Goal: Complete application form: Complete application form

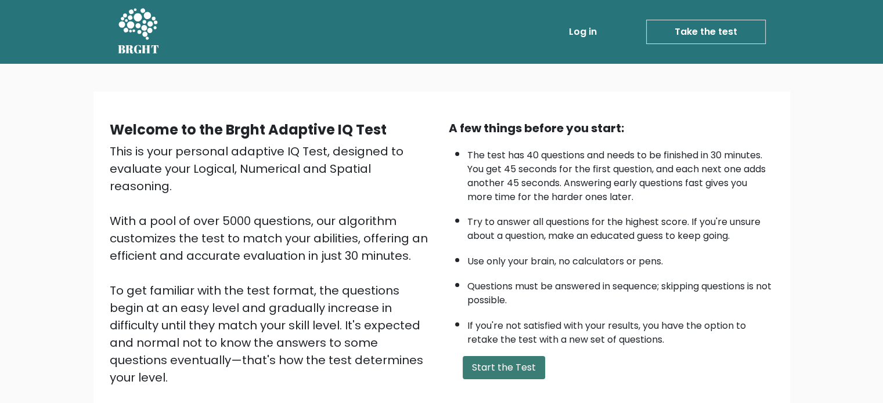
click at [513, 356] on button "Start the Test" at bounding box center [504, 367] width 82 height 23
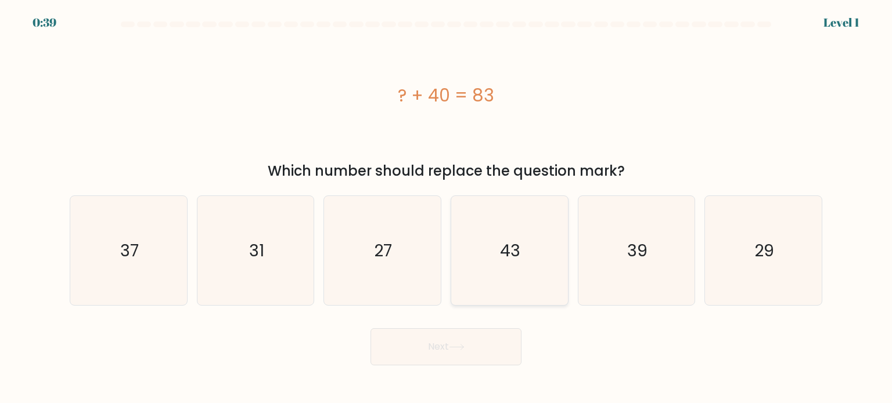
click at [496, 248] on icon "43" at bounding box center [509, 250] width 109 height 109
click at [446, 208] on input "d. 43" at bounding box center [446, 205] width 1 height 6
radio input "true"
click at [455, 352] on button "Next" at bounding box center [445, 347] width 151 height 37
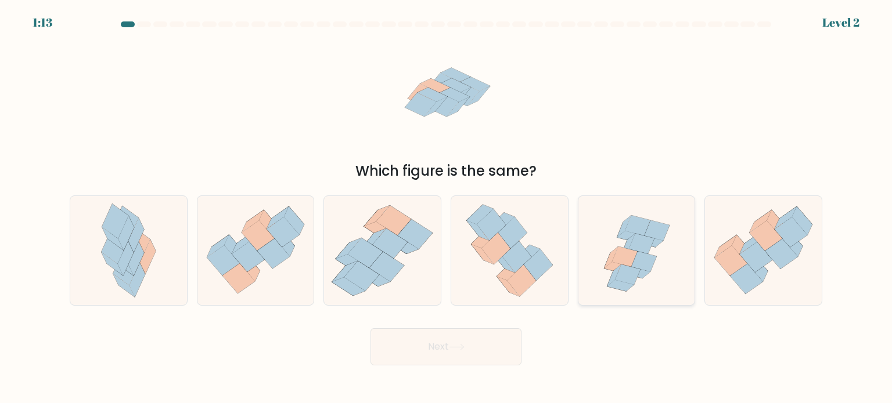
click at [633, 271] on icon at bounding box center [628, 275] width 26 height 20
click at [446, 208] on input "e." at bounding box center [446, 205] width 1 height 6
radio input "true"
click at [490, 344] on button "Next" at bounding box center [445, 347] width 151 height 37
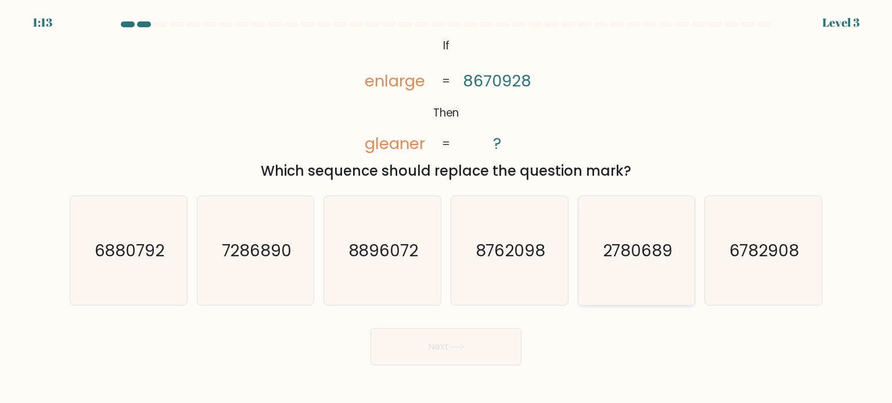
click at [650, 265] on icon "2780689" at bounding box center [636, 250] width 109 height 109
click at [446, 208] on input "e. 2780689" at bounding box center [446, 205] width 1 height 6
radio input "true"
click at [453, 345] on icon at bounding box center [457, 347] width 16 height 6
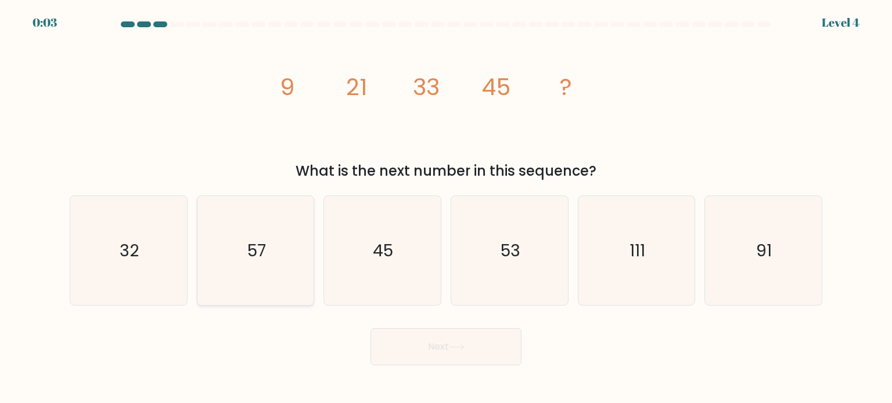
click at [298, 276] on icon "57" at bounding box center [255, 250] width 109 height 109
click at [446, 208] on input "b. 57" at bounding box center [446, 205] width 1 height 6
radio input "true"
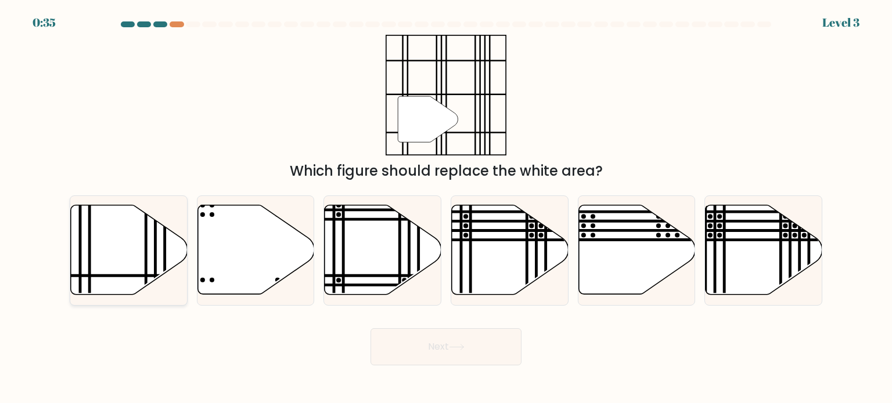
click at [142, 258] on icon at bounding box center [129, 250] width 117 height 89
click at [446, 208] on input "a." at bounding box center [446, 205] width 1 height 6
radio input "true"
click at [464, 350] on icon at bounding box center [457, 347] width 16 height 6
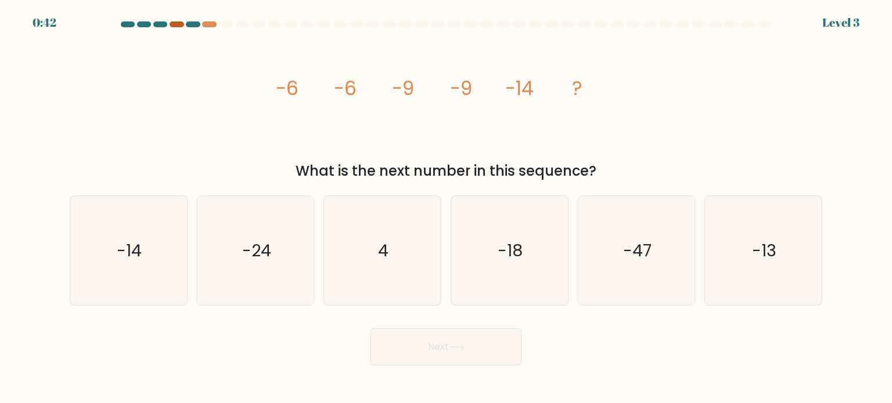
click at [179, 25] on div at bounding box center [177, 24] width 14 height 6
click at [204, 25] on div at bounding box center [209, 24] width 14 height 6
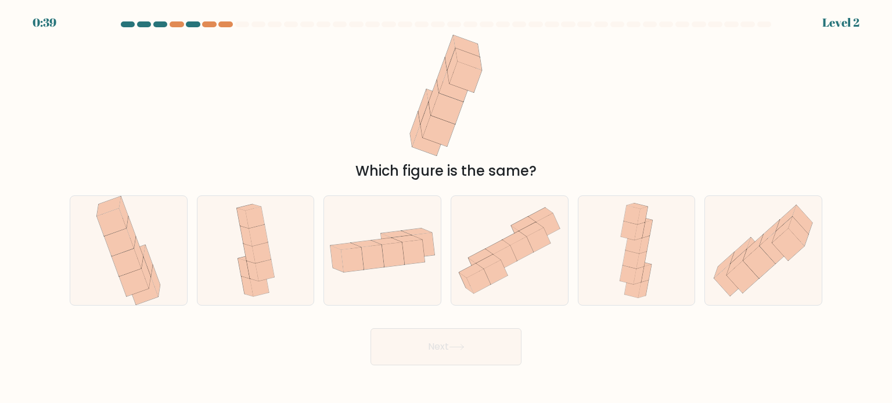
drag, startPoint x: 462, startPoint y: 106, endPoint x: 478, endPoint y: 109, distance: 15.9
click at [474, 106] on icon at bounding box center [446, 95] width 80 height 121
click at [790, 250] on icon at bounding box center [788, 244] width 32 height 33
click at [446, 208] on input "f." at bounding box center [446, 205] width 1 height 6
radio input "true"
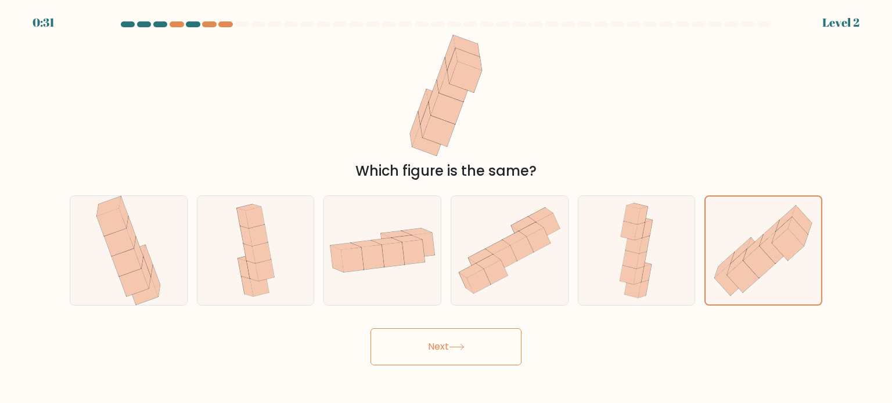
click at [475, 363] on button "Next" at bounding box center [445, 347] width 151 height 37
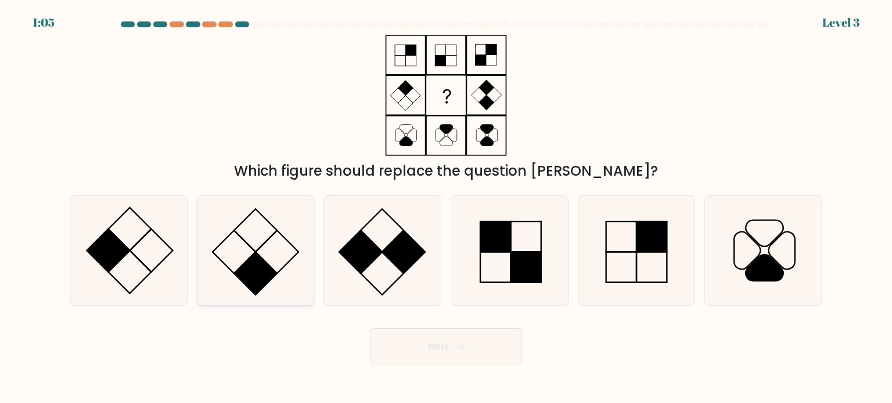
click at [262, 265] on rect at bounding box center [255, 273] width 43 height 43
click at [446, 208] on input "b." at bounding box center [446, 205] width 1 height 6
radio input "true"
click at [432, 346] on button "Next" at bounding box center [445, 347] width 151 height 37
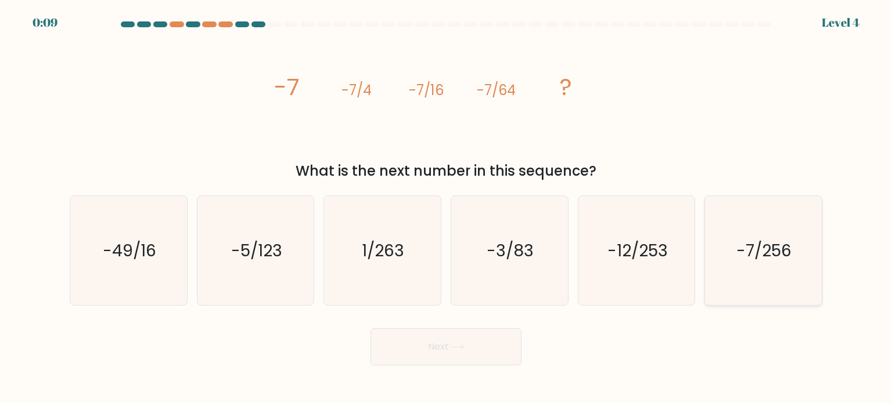
click at [762, 246] on text "-7/256" at bounding box center [764, 250] width 55 height 23
click at [446, 208] on input "f. -7/256" at bounding box center [446, 205] width 1 height 6
radio input "true"
click at [497, 356] on button "Next" at bounding box center [445, 347] width 151 height 37
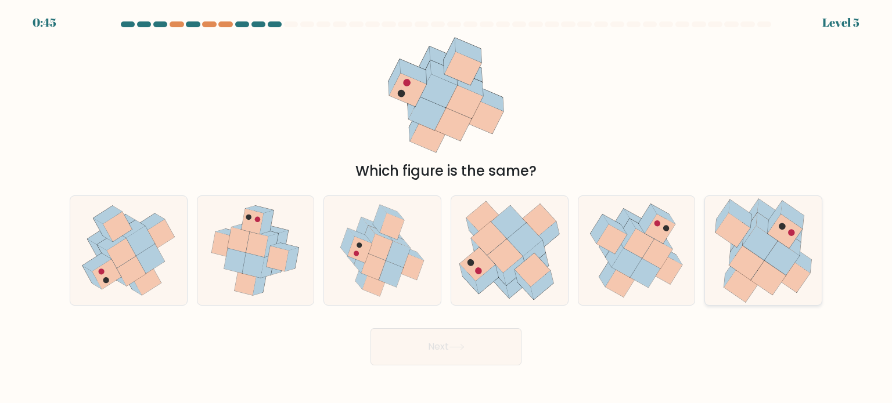
click at [781, 266] on icon at bounding box center [782, 258] width 35 height 34
click at [446, 208] on input "f." at bounding box center [446, 205] width 1 height 6
radio input "true"
click at [485, 344] on button "Next" at bounding box center [445, 347] width 151 height 37
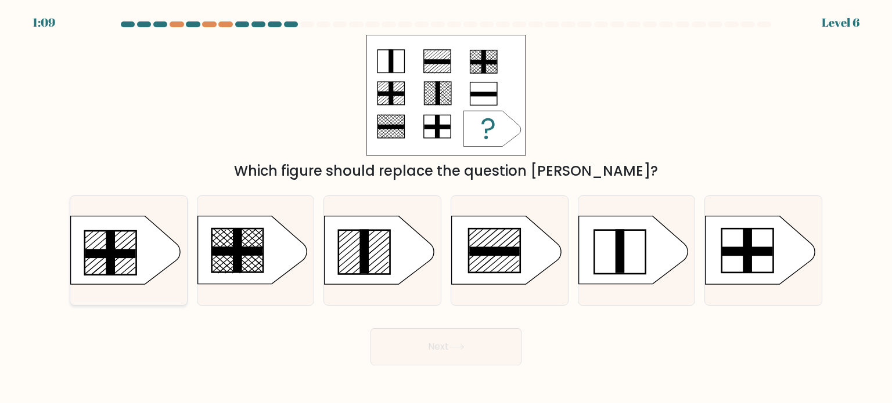
click at [100, 260] on icon at bounding box center [125, 251] width 109 height 68
click at [446, 208] on input "a." at bounding box center [446, 205] width 1 height 6
radio input "true"
click at [469, 250] on rect at bounding box center [495, 251] width 52 height 44
click at [446, 208] on input "d." at bounding box center [446, 205] width 1 height 6
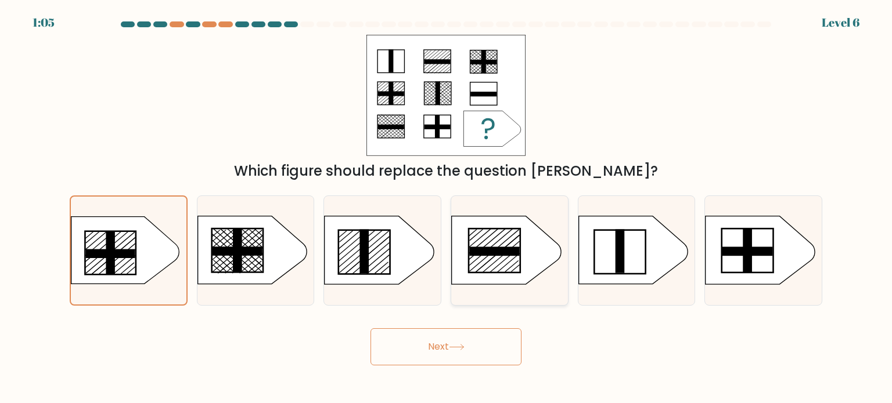
radio input "true"
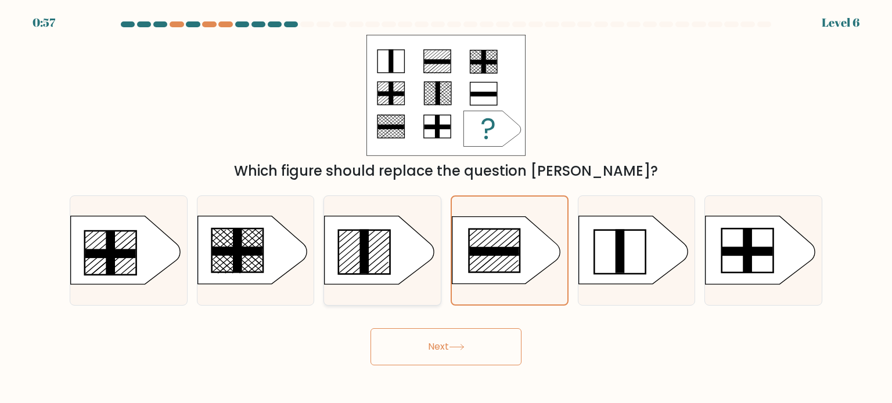
click at [368, 255] on rect at bounding box center [364, 252] width 9 height 44
click at [446, 208] on input "c." at bounding box center [446, 205] width 1 height 6
radio input "true"
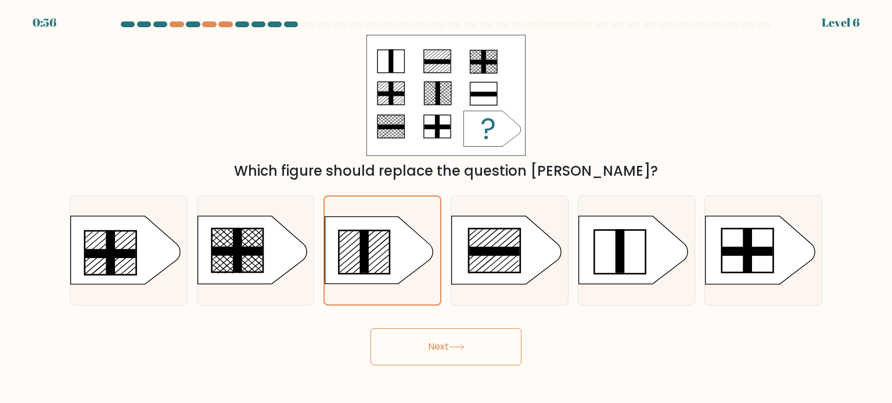
click at [429, 345] on button "Next" at bounding box center [445, 347] width 151 height 37
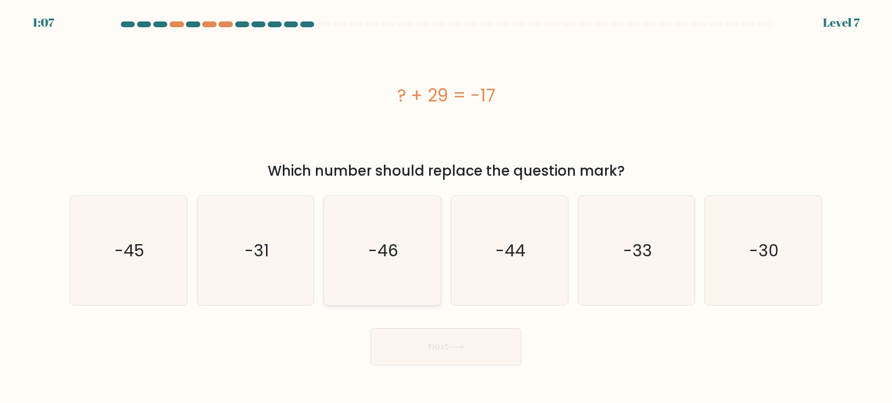
click at [414, 258] on icon "-46" at bounding box center [381, 250] width 109 height 109
click at [446, 208] on input "c. -46" at bounding box center [446, 205] width 1 height 6
radio input "true"
click at [460, 345] on icon at bounding box center [457, 347] width 16 height 6
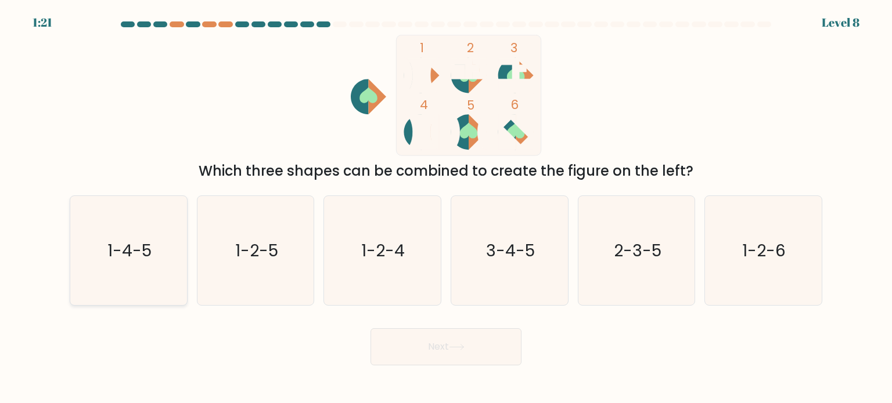
click at [147, 258] on text "1-4-5" at bounding box center [129, 250] width 44 height 23
click at [446, 208] on input "a. 1-4-5" at bounding box center [446, 205] width 1 height 6
radio input "true"
click at [441, 341] on button "Next" at bounding box center [445, 347] width 151 height 37
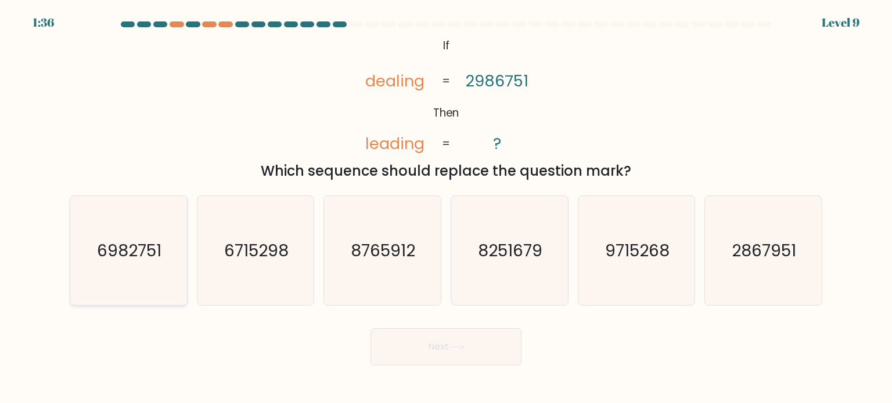
click at [129, 225] on icon "6982751" at bounding box center [128, 250] width 109 height 109
click at [446, 208] on input "a. 6982751" at bounding box center [446, 205] width 1 height 6
radio input "true"
click at [465, 353] on button "Next" at bounding box center [445, 347] width 151 height 37
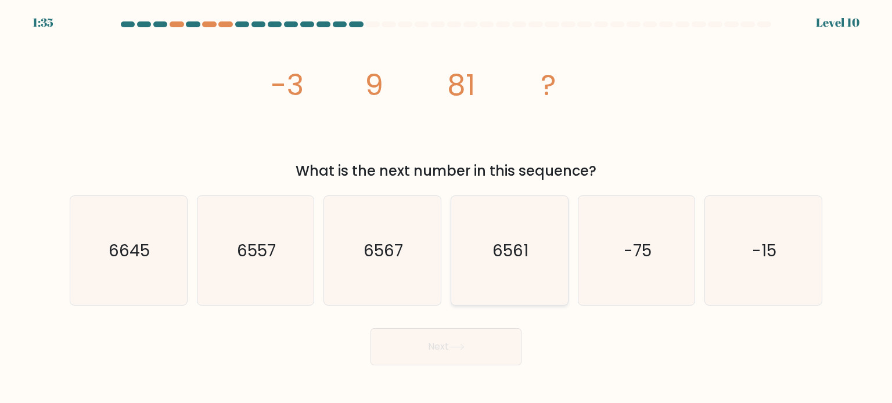
click at [469, 280] on icon "6561" at bounding box center [509, 250] width 109 height 109
click at [446, 208] on input "d. 6561" at bounding box center [446, 205] width 1 height 6
radio input "true"
click at [451, 352] on button "Next" at bounding box center [445, 347] width 151 height 37
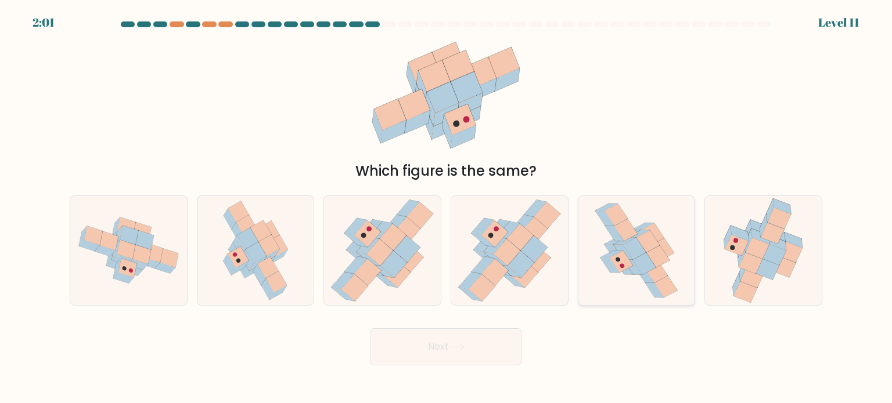
click at [619, 263] on icon at bounding box center [621, 262] width 23 height 22
click at [446, 208] on input "e." at bounding box center [446, 205] width 1 height 6
radio input "true"
click at [469, 355] on button "Next" at bounding box center [445, 347] width 151 height 37
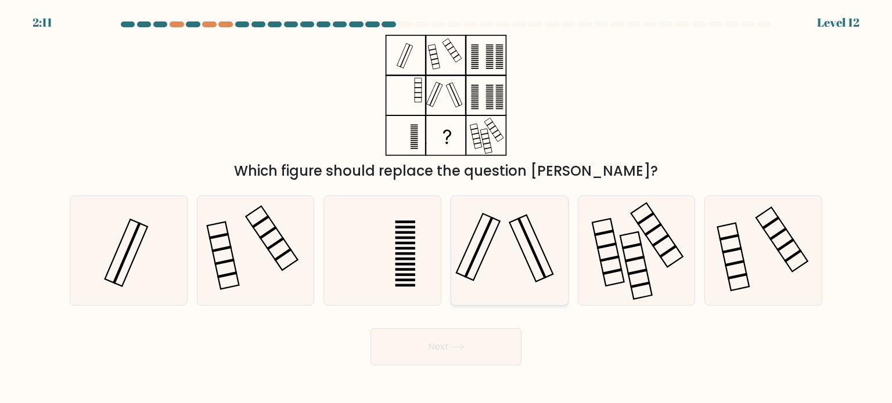
click at [511, 269] on icon at bounding box center [509, 250] width 109 height 109
click at [446, 208] on input "d." at bounding box center [446, 205] width 1 height 6
radio input "true"
click at [478, 346] on button "Next" at bounding box center [445, 347] width 151 height 37
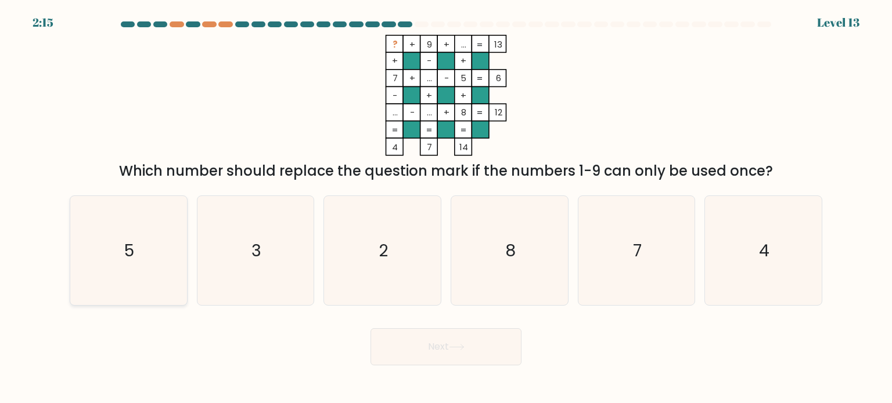
click at [116, 232] on icon "5" at bounding box center [128, 250] width 109 height 109
click at [446, 208] on input "a. 5" at bounding box center [446, 205] width 1 height 6
radio input "true"
click at [379, 344] on button "Next" at bounding box center [445, 347] width 151 height 37
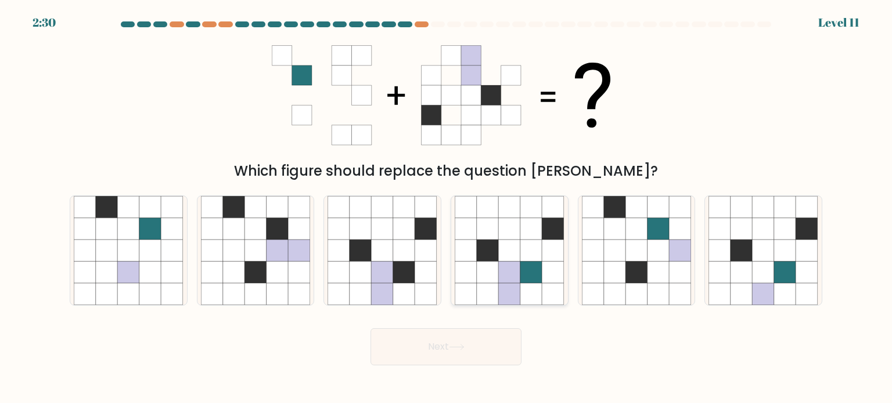
click at [474, 255] on icon at bounding box center [466, 251] width 22 height 22
click at [446, 208] on input "d." at bounding box center [446, 205] width 1 height 6
radio input "true"
click at [479, 337] on button "Next" at bounding box center [445, 347] width 151 height 37
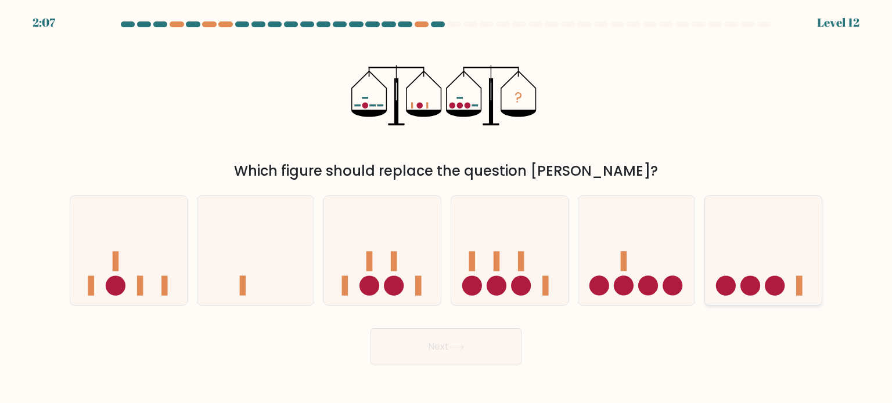
click at [775, 278] on circle at bounding box center [775, 286] width 20 height 20
click at [446, 208] on input "f." at bounding box center [446, 205] width 1 height 6
radio input "true"
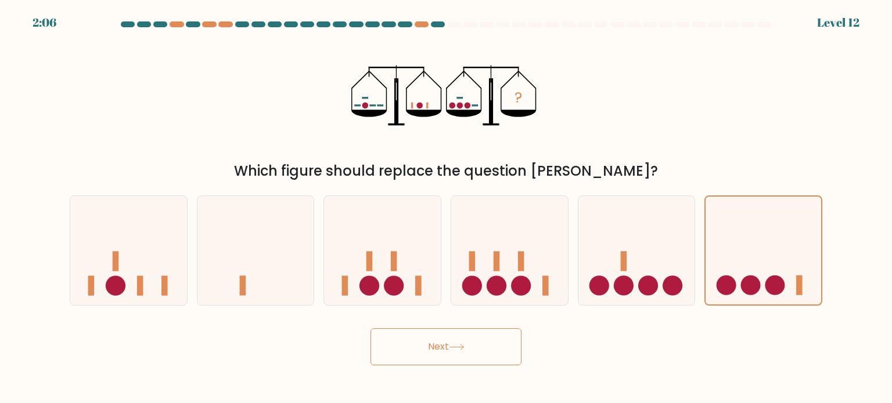
click at [502, 350] on button "Next" at bounding box center [445, 347] width 151 height 37
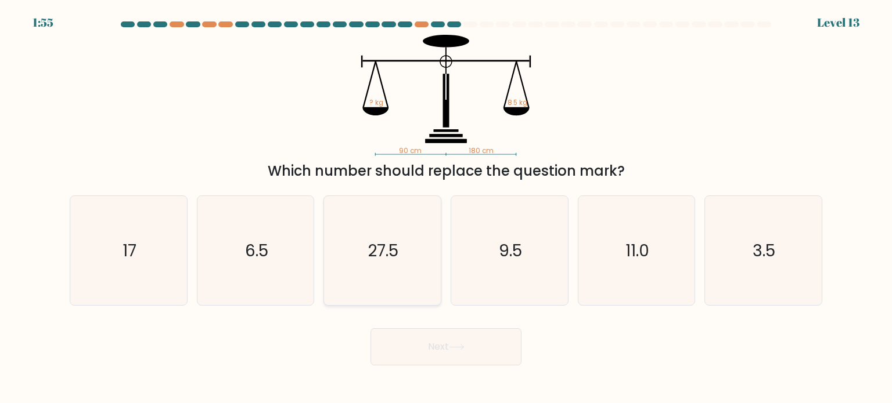
click at [412, 264] on icon "27.5" at bounding box center [381, 250] width 109 height 109
click at [446, 208] on input "c. 27.5" at bounding box center [446, 205] width 1 height 6
radio input "true"
click at [766, 224] on icon "3.5" at bounding box center [762, 250] width 109 height 109
click at [446, 208] on input "f. 3.5" at bounding box center [446, 205] width 1 height 6
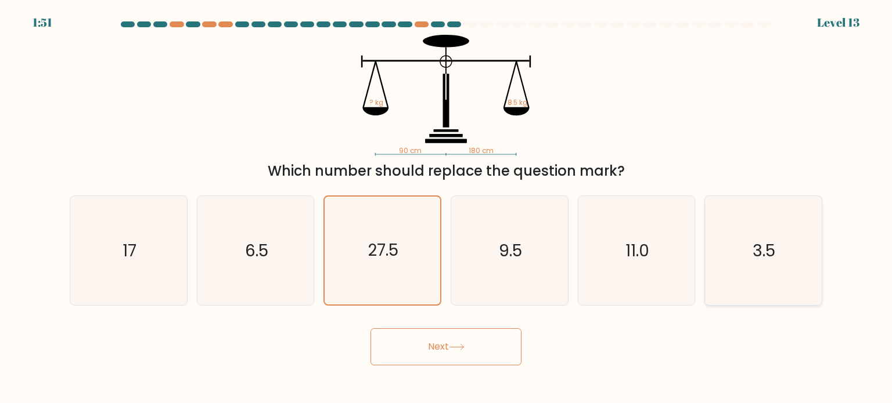
radio input "true"
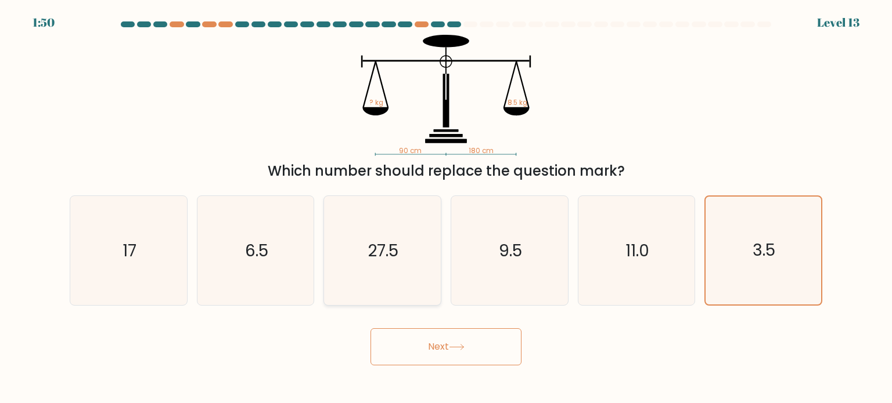
click at [418, 264] on icon "27.5" at bounding box center [381, 250] width 109 height 109
click at [446, 208] on input "c. 27.5" at bounding box center [446, 205] width 1 height 6
radio input "true"
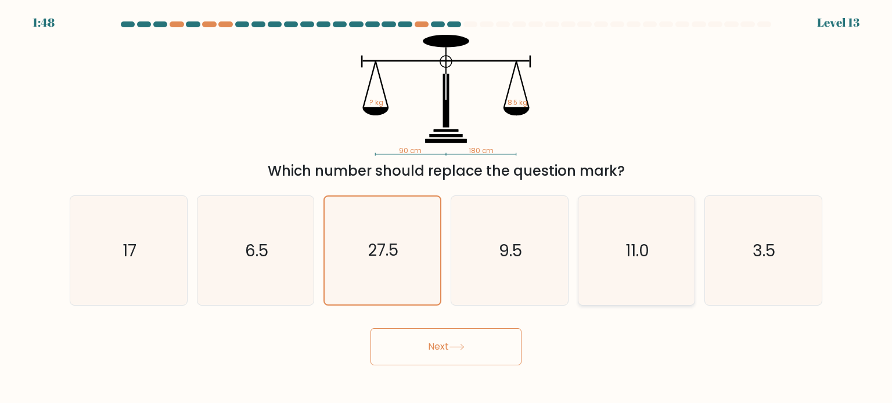
click at [626, 264] on icon "11.0" at bounding box center [636, 250] width 109 height 109
click at [446, 208] on input "e. 11.0" at bounding box center [446, 205] width 1 height 6
radio input "true"
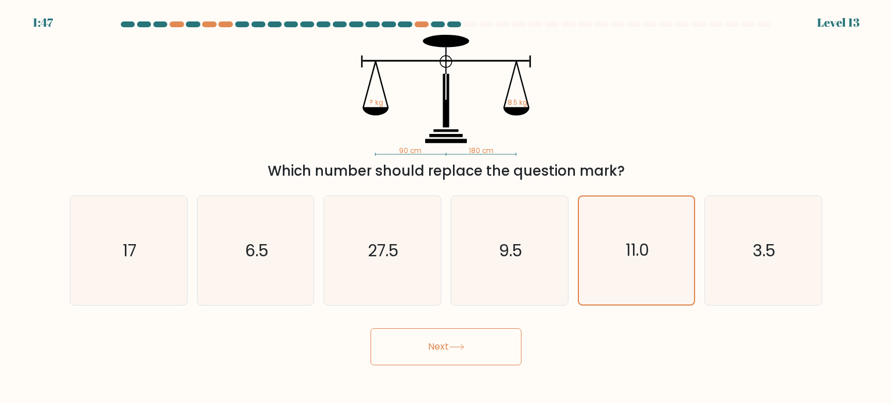
click at [416, 335] on button "Next" at bounding box center [445, 347] width 151 height 37
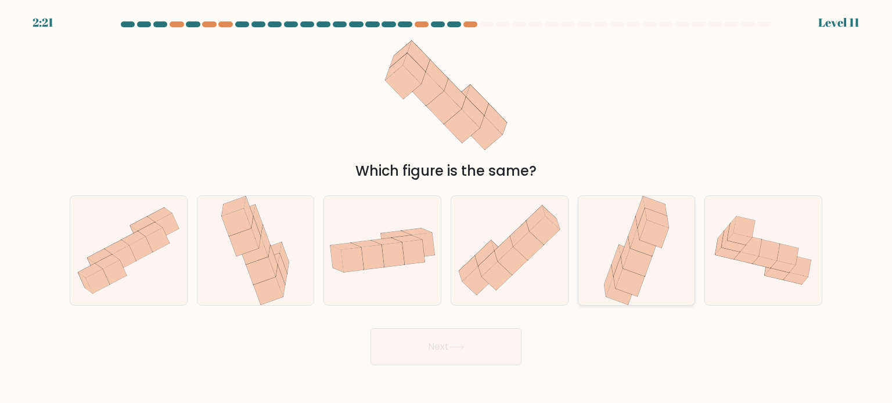
click at [657, 241] on icon at bounding box center [653, 234] width 29 height 28
click at [446, 208] on input "e." at bounding box center [446, 205] width 1 height 6
radio input "true"
click at [490, 349] on button "Next" at bounding box center [445, 347] width 151 height 37
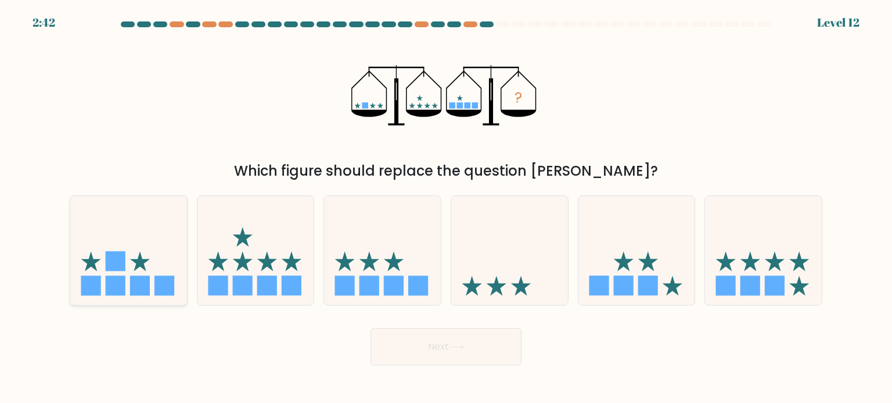
click at [81, 273] on icon at bounding box center [128, 251] width 117 height 96
click at [446, 208] on input "a." at bounding box center [446, 205] width 1 height 6
radio input "true"
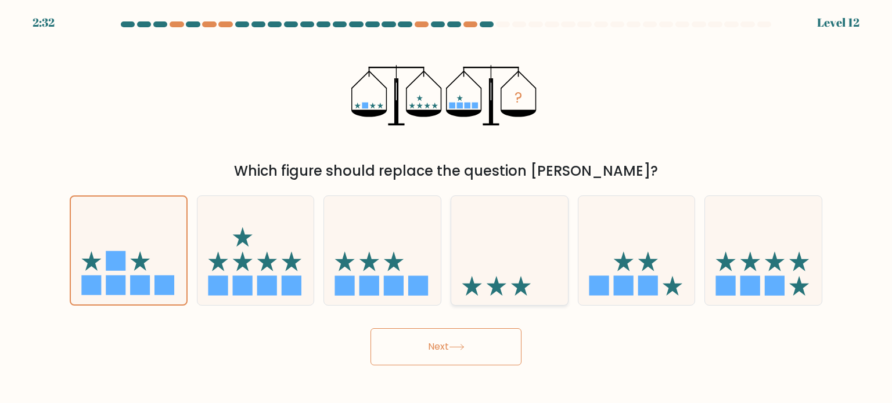
click at [530, 264] on icon at bounding box center [509, 251] width 117 height 96
click at [446, 208] on input "d." at bounding box center [446, 205] width 1 height 6
radio input "true"
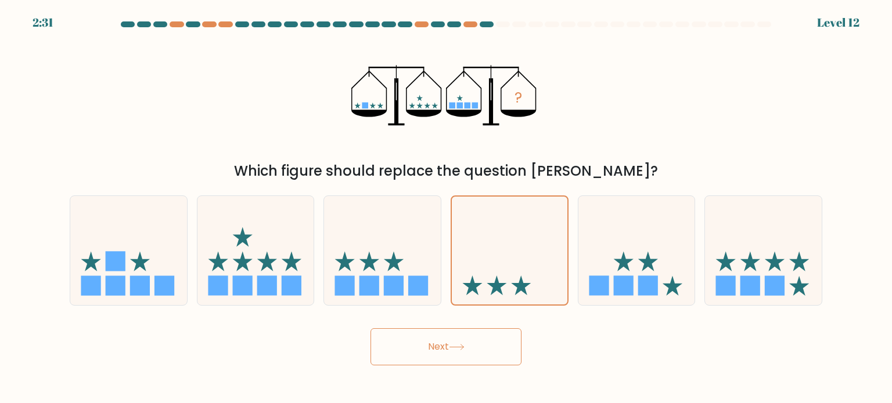
click at [490, 347] on button "Next" at bounding box center [445, 347] width 151 height 37
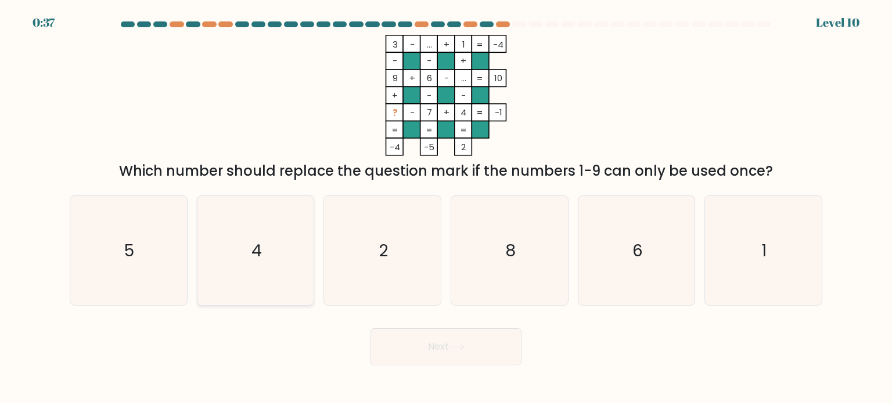
click at [269, 269] on icon "4" at bounding box center [255, 250] width 109 height 109
click at [446, 208] on input "b. 4" at bounding box center [446, 205] width 1 height 6
radio input "true"
click at [449, 358] on button "Next" at bounding box center [445, 347] width 151 height 37
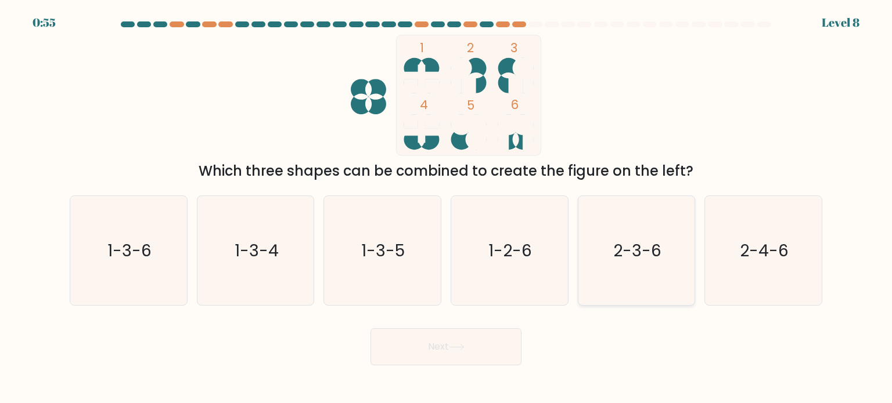
click at [590, 261] on icon "2-3-6" at bounding box center [636, 250] width 109 height 109
click at [446, 208] on input "e. 2-3-6" at bounding box center [446, 205] width 1 height 6
radio input "true"
click at [478, 334] on button "Next" at bounding box center [445, 347] width 151 height 37
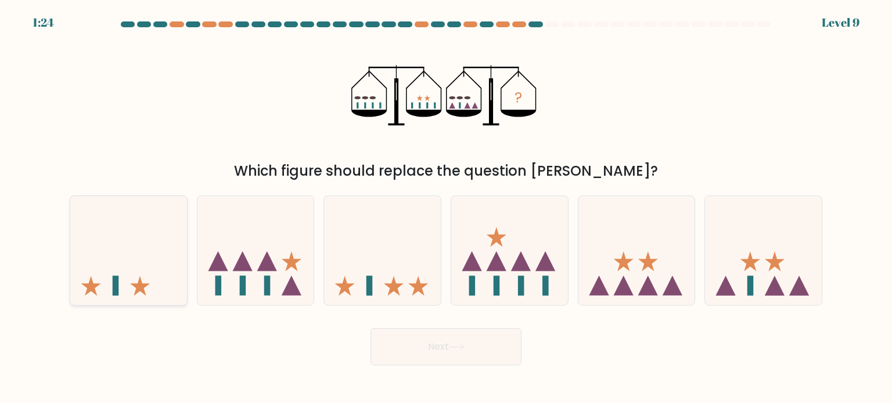
click at [167, 287] on icon at bounding box center [128, 251] width 117 height 96
click at [446, 208] on input "a." at bounding box center [446, 205] width 1 height 6
radio input "true"
click at [462, 351] on button "Next" at bounding box center [445, 347] width 151 height 37
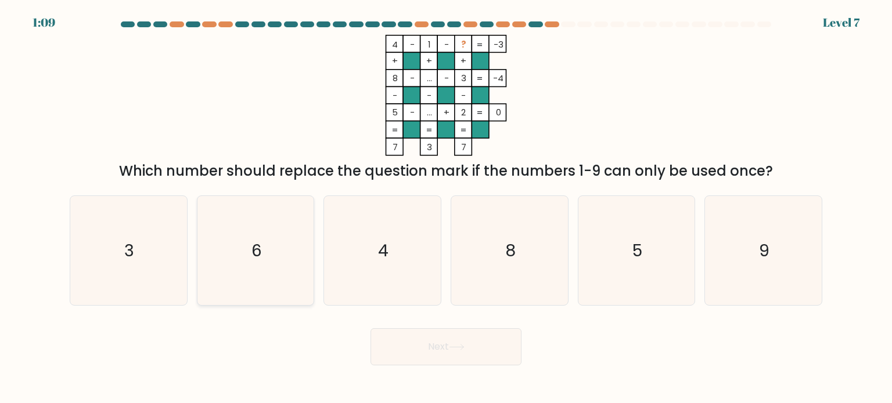
click at [283, 264] on icon "6" at bounding box center [255, 250] width 109 height 109
click at [446, 208] on input "b. 6" at bounding box center [446, 205] width 1 height 6
radio input "true"
click at [420, 346] on button "Next" at bounding box center [445, 347] width 151 height 37
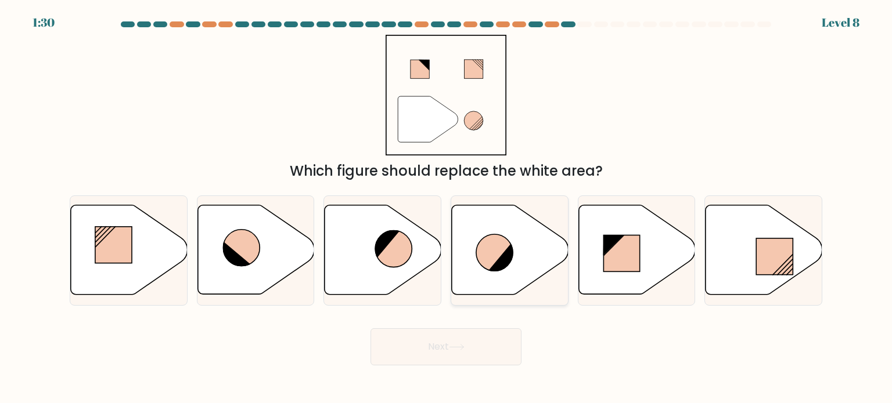
click at [492, 260] on icon at bounding box center [494, 253] width 37 height 37
click at [446, 208] on input "d." at bounding box center [446, 205] width 1 height 6
radio input "true"
click at [460, 348] on icon at bounding box center [456, 347] width 14 height 5
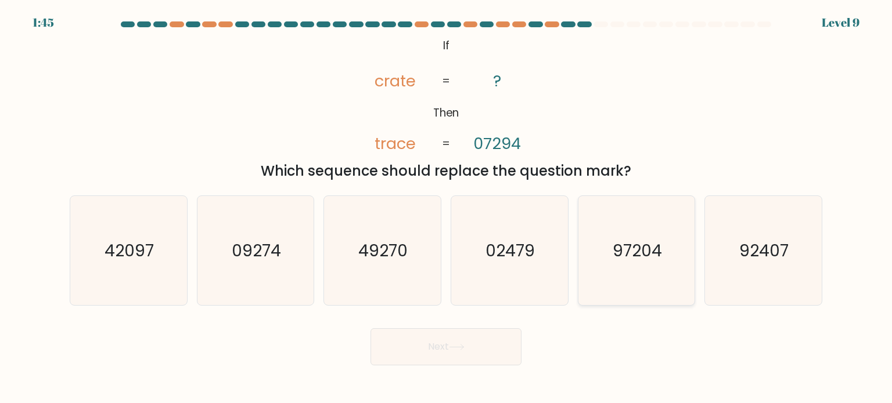
click at [666, 283] on icon "97204" at bounding box center [636, 250] width 109 height 109
click at [446, 208] on input "e. 97204" at bounding box center [446, 205] width 1 height 6
radio input "true"
click at [438, 349] on button "Next" at bounding box center [445, 347] width 151 height 37
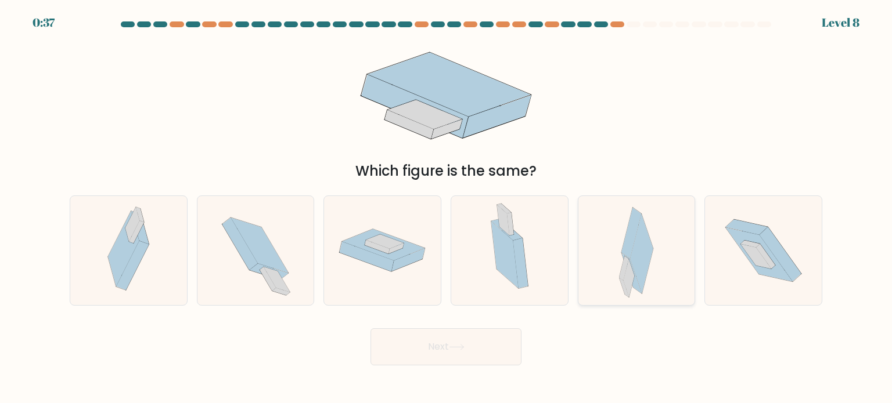
click at [641, 267] on icon at bounding box center [641, 254] width 23 height 80
click at [446, 208] on input "e." at bounding box center [446, 205] width 1 height 6
radio input "true"
click at [462, 349] on icon at bounding box center [457, 347] width 16 height 6
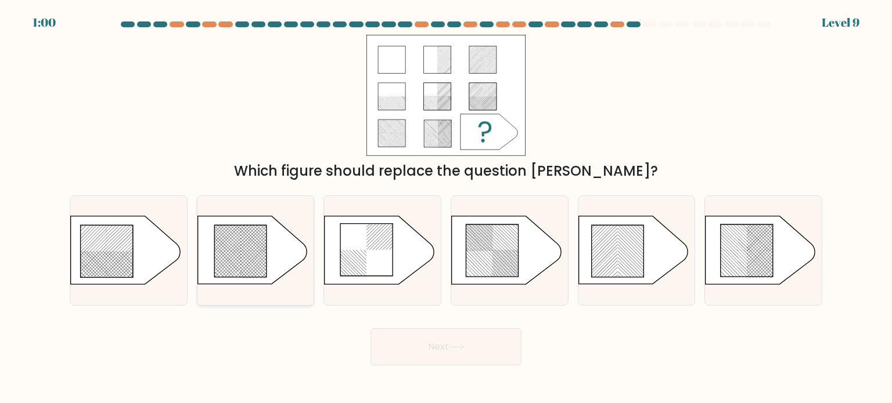
click at [262, 260] on icon at bounding box center [240, 252] width 52 height 52
click at [446, 208] on input "b." at bounding box center [446, 205] width 1 height 6
radio input "true"
click at [436, 348] on button "Next" at bounding box center [445, 347] width 151 height 37
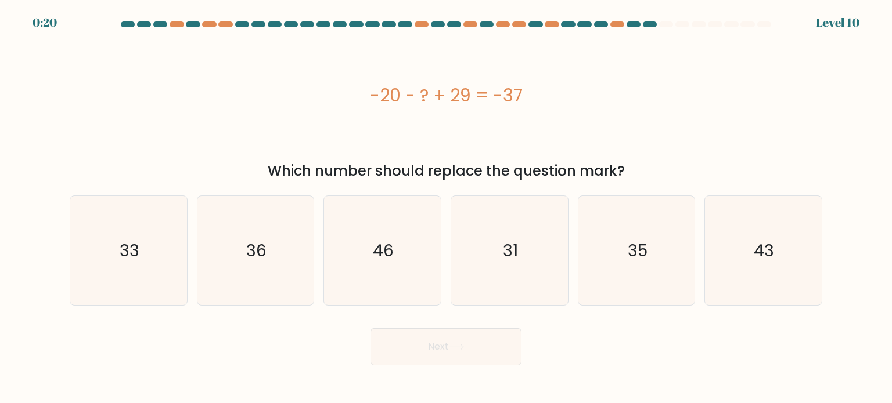
click at [582, 149] on div "-20 - ? + 29 = -37" at bounding box center [446, 95] width 752 height 121
drag, startPoint x: 414, startPoint y: 254, endPoint x: 427, endPoint y: 297, distance: 44.3
click at [414, 255] on icon "46" at bounding box center [381, 250] width 109 height 109
click at [446, 208] on input "c. 46" at bounding box center [446, 205] width 1 height 6
radio input "true"
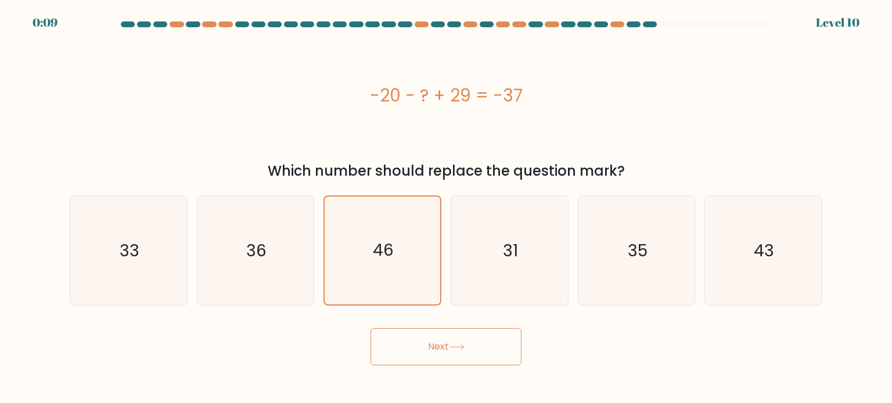
click at [455, 362] on button "Next" at bounding box center [445, 347] width 151 height 37
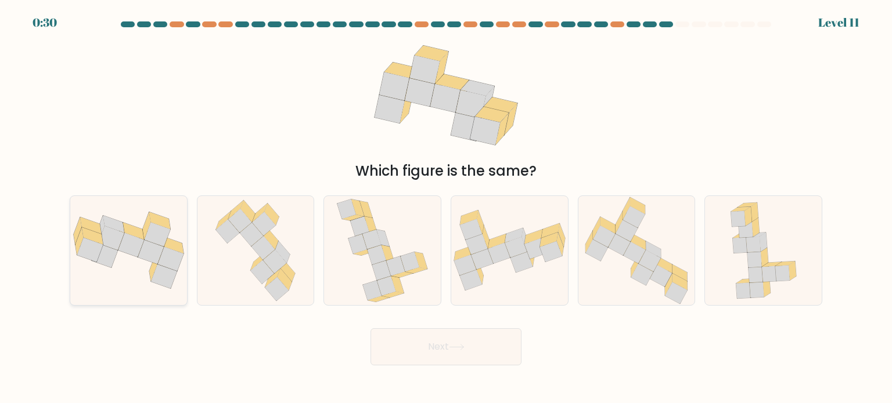
click at [167, 255] on icon at bounding box center [170, 259] width 26 height 24
click at [446, 208] on input "a." at bounding box center [446, 205] width 1 height 6
radio input "true"
click at [433, 349] on button "Next" at bounding box center [445, 347] width 151 height 37
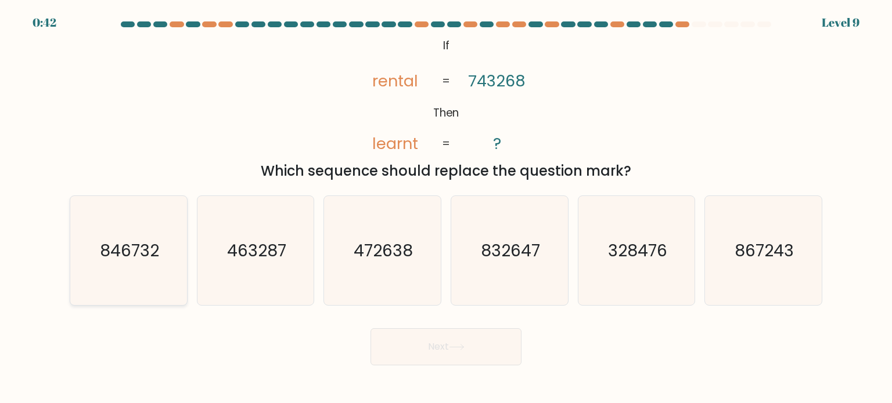
click at [155, 275] on icon "846732" at bounding box center [128, 250] width 109 height 109
click at [446, 208] on input "a. 846732" at bounding box center [446, 205] width 1 height 6
radio input "true"
click at [439, 338] on button "Next" at bounding box center [445, 347] width 151 height 37
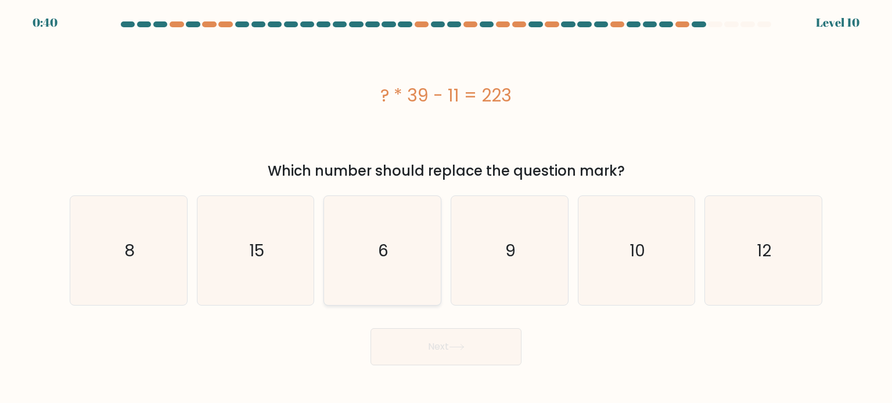
drag, startPoint x: 422, startPoint y: 239, endPoint x: 426, endPoint y: 250, distance: 11.0
click at [422, 239] on icon "6" at bounding box center [381, 250] width 109 height 109
click at [446, 208] on input "c. 6" at bounding box center [446, 205] width 1 height 6
radio input "true"
click at [471, 337] on button "Next" at bounding box center [445, 347] width 151 height 37
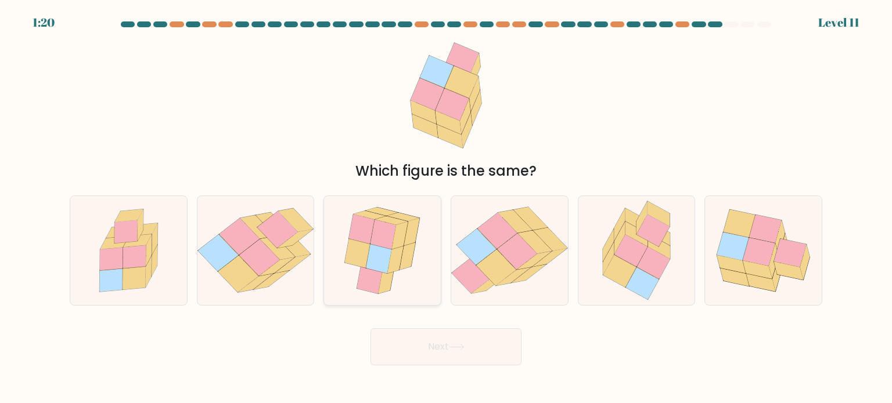
click at [398, 238] on icon at bounding box center [400, 236] width 16 height 28
click at [446, 208] on input "c." at bounding box center [446, 205] width 1 height 6
radio input "true"
click at [475, 352] on button "Next" at bounding box center [445, 347] width 151 height 37
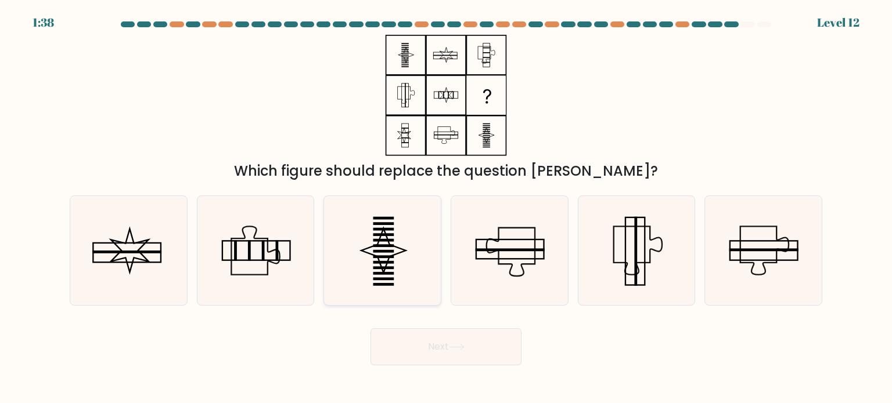
click at [415, 250] on icon at bounding box center [381, 250] width 109 height 109
click at [446, 208] on input "c." at bounding box center [446, 205] width 1 height 6
radio input "true"
click at [157, 260] on icon at bounding box center [128, 250] width 109 height 109
click at [446, 208] on input "a." at bounding box center [446, 205] width 1 height 6
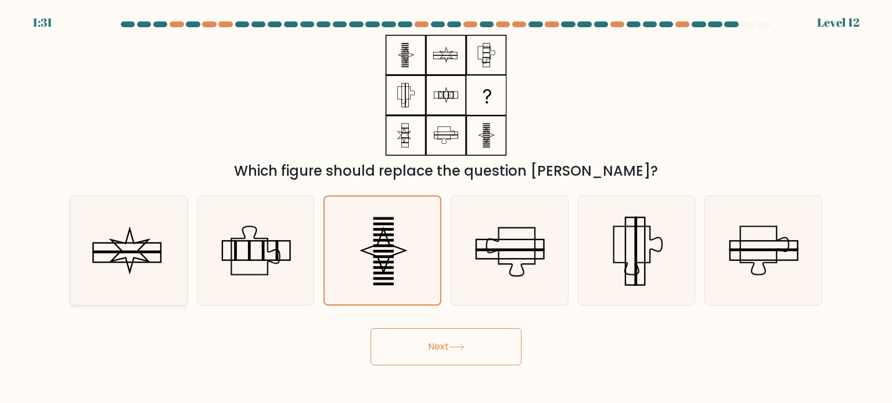
radio input "true"
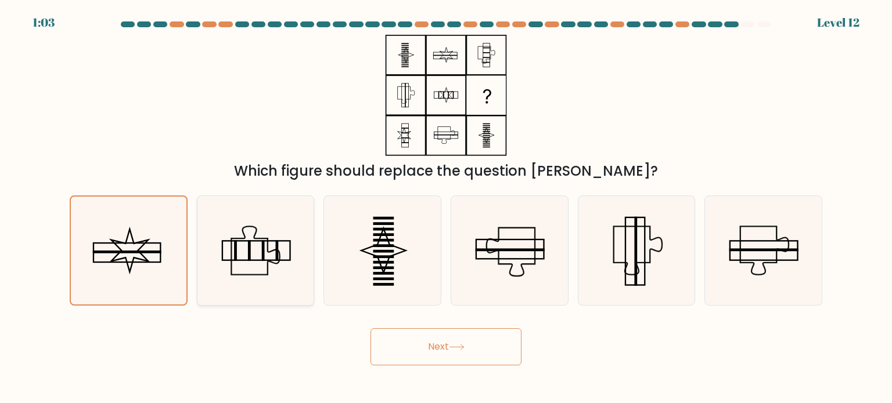
click at [291, 261] on icon at bounding box center [255, 250] width 109 height 109
click at [446, 208] on input "b." at bounding box center [446, 205] width 1 height 6
radio input "true"
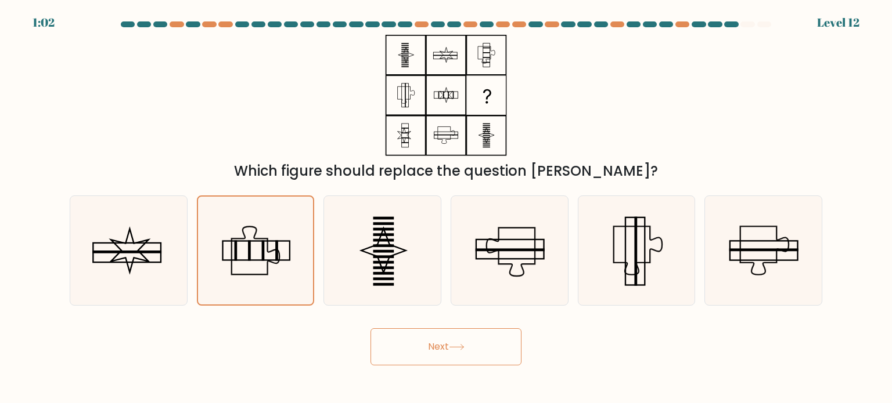
click at [433, 347] on button "Next" at bounding box center [445, 347] width 151 height 37
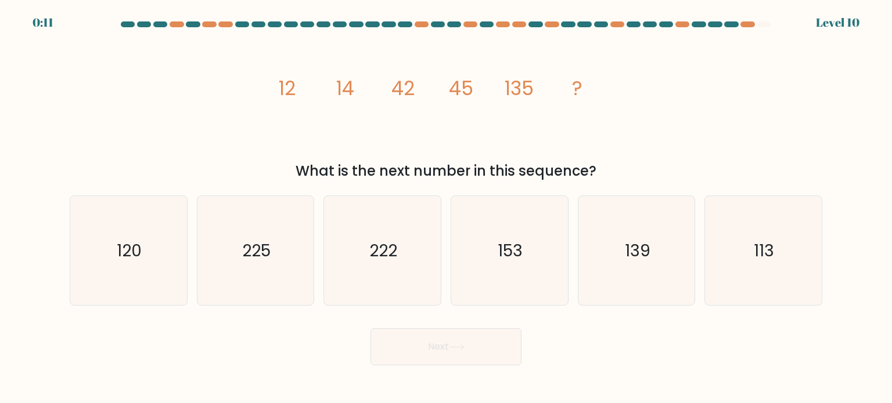
click at [597, 153] on icon "image/svg+xml 12 14 42 45 135 ?" at bounding box center [446, 95] width 348 height 121
click at [638, 261] on text "139" at bounding box center [638, 250] width 26 height 23
click at [446, 208] on input "e. 139" at bounding box center [446, 205] width 1 height 6
radio input "true"
click at [470, 343] on button "Next" at bounding box center [445, 347] width 151 height 37
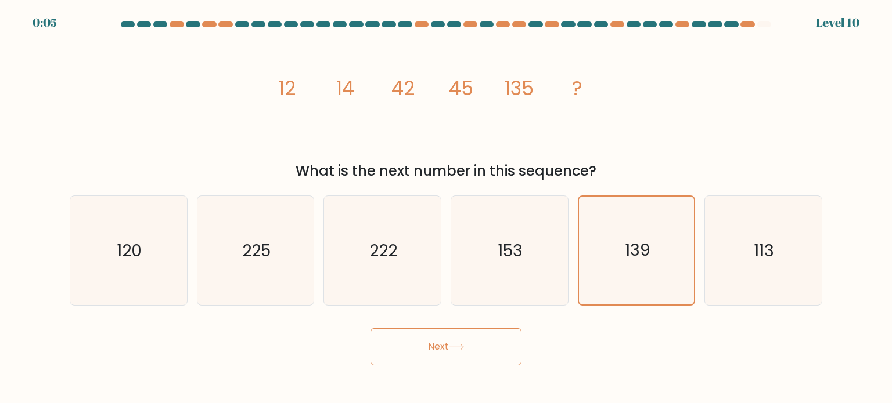
click at [437, 338] on button "Next" at bounding box center [445, 347] width 151 height 37
click at [629, 260] on text "139" at bounding box center [637, 250] width 25 height 23
click at [446, 208] on input "e. 139" at bounding box center [446, 205] width 1 height 6
click at [451, 352] on button "Next" at bounding box center [445, 347] width 151 height 37
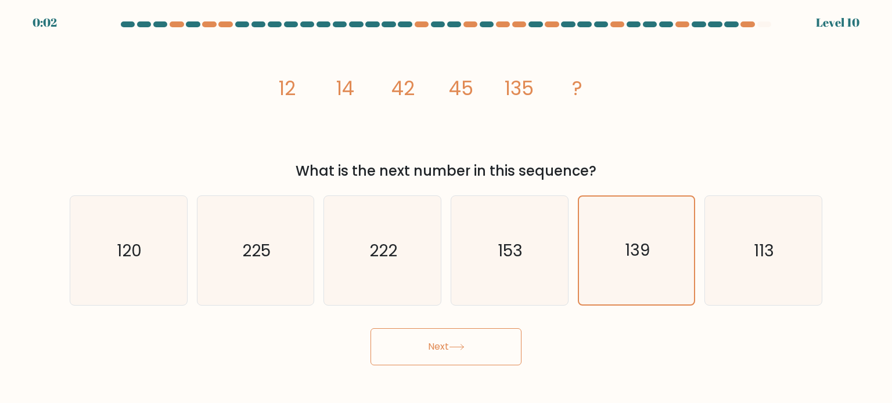
click at [451, 352] on button "Next" at bounding box center [445, 347] width 151 height 37
click at [437, 349] on button "Next" at bounding box center [445, 347] width 151 height 37
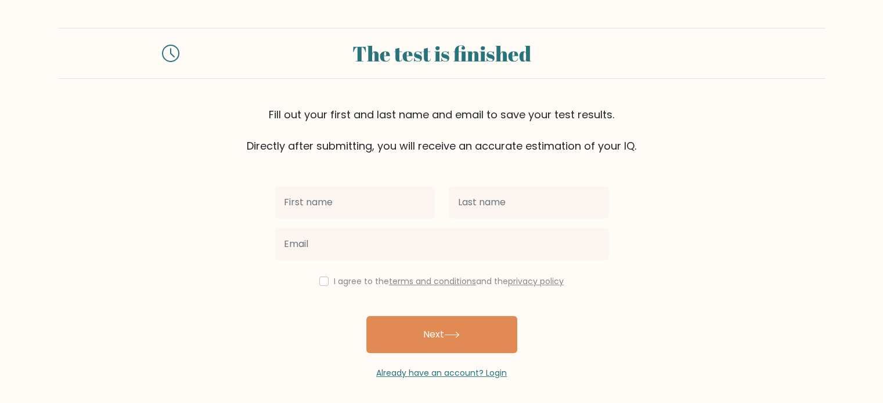
click at [345, 200] on input "text" at bounding box center [355, 202] width 160 height 33
type input "freia"
drag, startPoint x: 564, startPoint y: 185, endPoint x: 564, endPoint y: 193, distance: 7.6
click at [564, 191] on div "freia I agree to the terms and conditions and the privacy policy Next Already h…" at bounding box center [442, 267] width 348 height 226
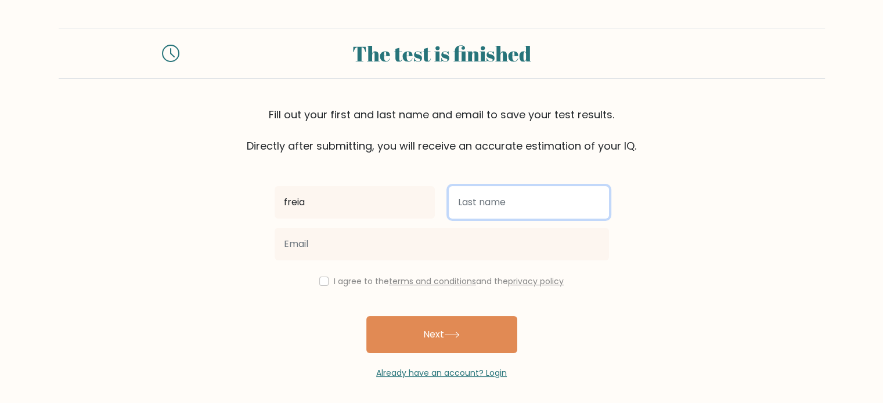
click at [564, 193] on input "text" at bounding box center [529, 202] width 160 height 33
type input "[PERSON_NAME]"
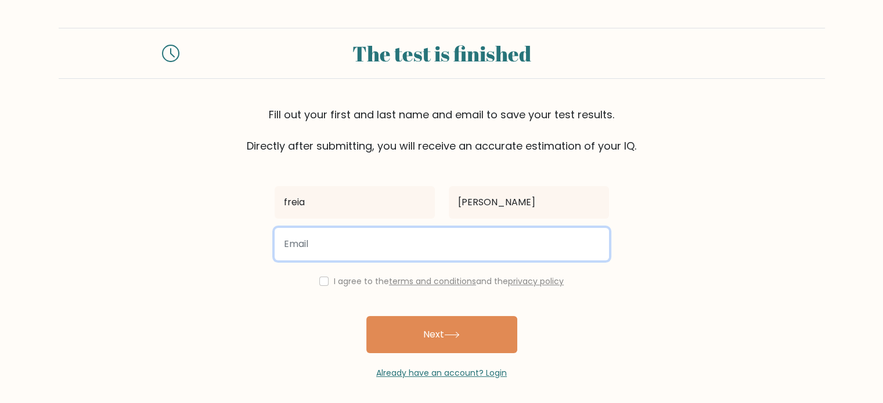
click at [455, 239] on input "email" at bounding box center [442, 244] width 334 height 33
type input "freiamsilva@gmail.com"
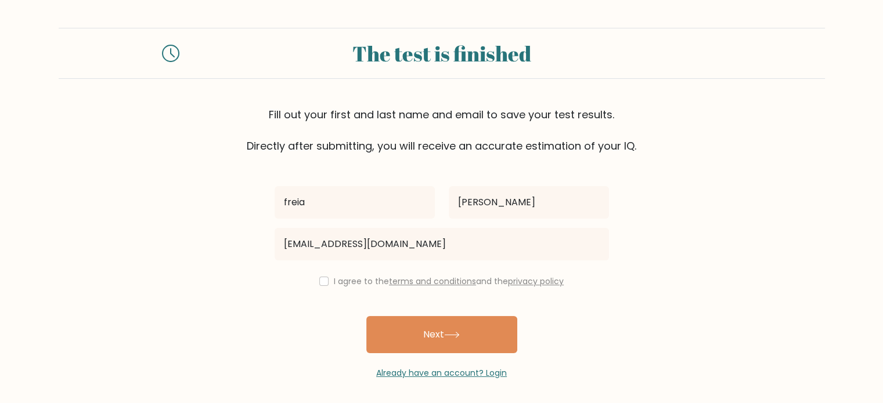
click at [334, 280] on label "I agree to the terms and conditions and the privacy policy" at bounding box center [449, 282] width 230 height 12
click at [314, 271] on div "freia david freiamsilva@gmail.com I agree to the terms and conditions and the p…" at bounding box center [442, 267] width 348 height 226
click at [324, 283] on input "checkbox" at bounding box center [323, 281] width 9 height 9
checkbox input "true"
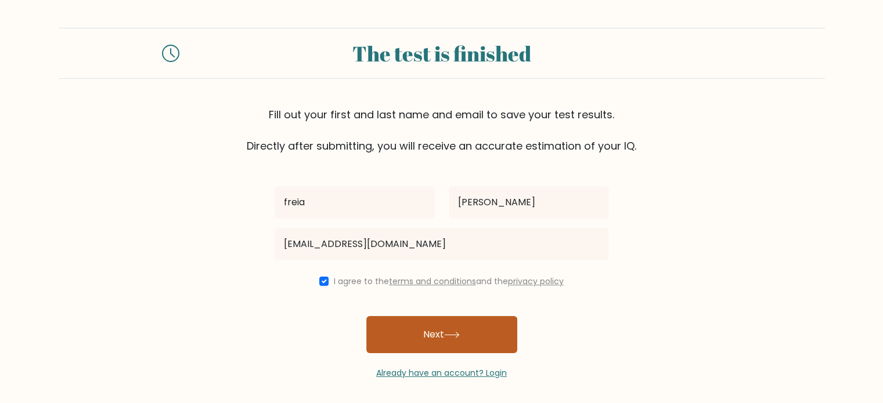
click at [416, 342] on button "Next" at bounding box center [441, 334] width 151 height 37
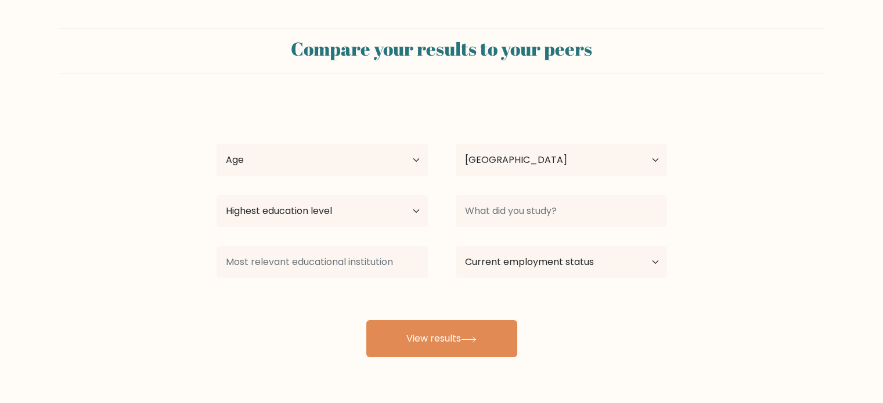
select select "PH"
click at [388, 174] on select "Age Under [DEMOGRAPHIC_DATA] [DEMOGRAPHIC_DATA] [DEMOGRAPHIC_DATA] [DEMOGRAPHIC…" at bounding box center [322, 160] width 211 height 33
select select "18_24"
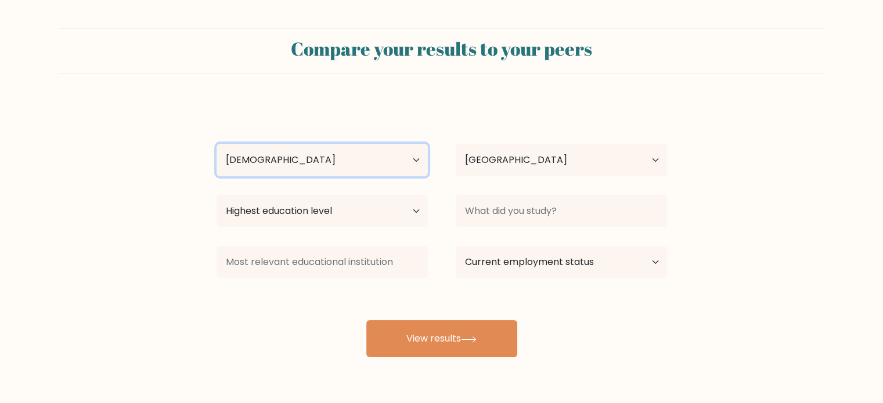
click at [217, 144] on select "Age Under [DEMOGRAPHIC_DATA] [DEMOGRAPHIC_DATA] [DEMOGRAPHIC_DATA] [DEMOGRAPHIC…" at bounding box center [322, 160] width 211 height 33
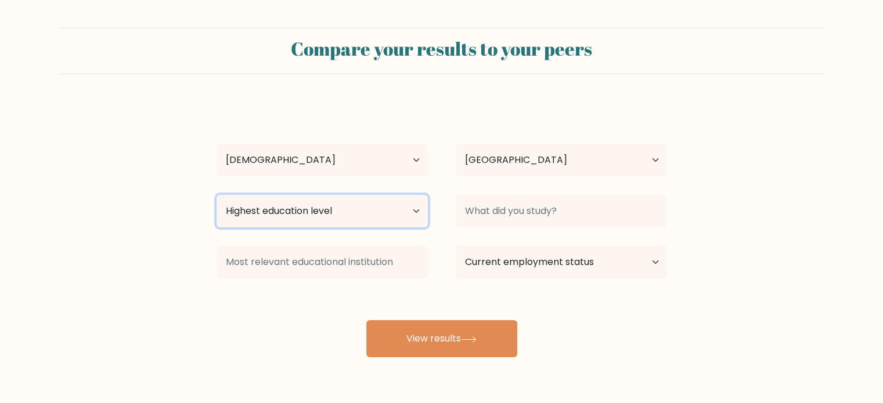
click at [361, 214] on select "Highest education level No schooling Primary Lower Secondary Upper Secondary Oc…" at bounding box center [322, 211] width 211 height 33
select select "bachelors_degree"
click at [217, 195] on select "Highest education level No schooling Primary Lower Secondary Upper Secondary Oc…" at bounding box center [322, 211] width 211 height 33
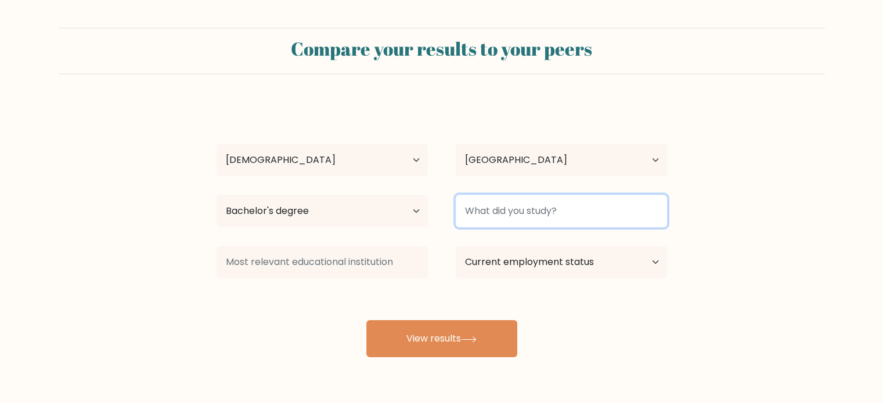
click at [527, 217] on input at bounding box center [561, 211] width 211 height 33
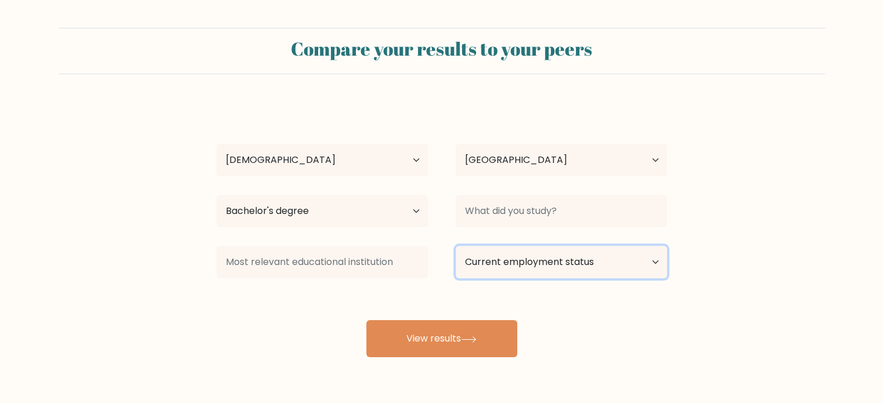
click at [549, 264] on select "Current employment status Employed Student Retired Other / prefer not to answer" at bounding box center [561, 262] width 211 height 33
click at [456, 246] on select "Current employment status Employed Student Retired Other / prefer not to answer" at bounding box center [561, 262] width 211 height 33
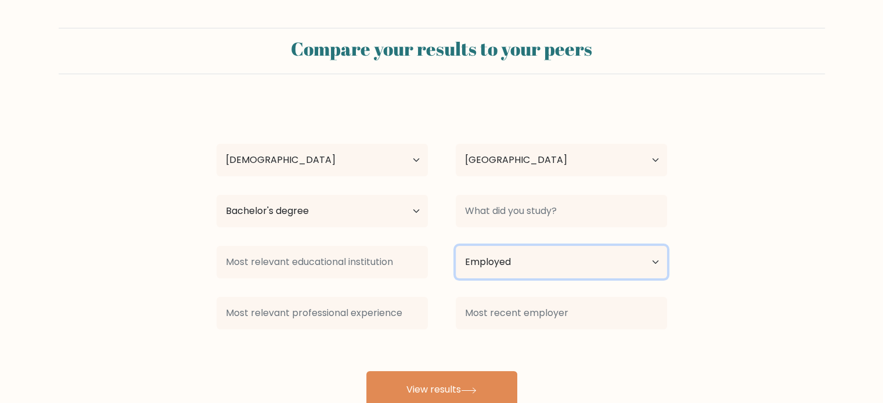
click at [528, 273] on select "Current employment status Employed Student Retired Other / prefer not to answer" at bounding box center [561, 262] width 211 height 33
select select "student"
click at [456, 246] on select "Current employment status Employed Student Retired Other / prefer not to answer" at bounding box center [561, 262] width 211 height 33
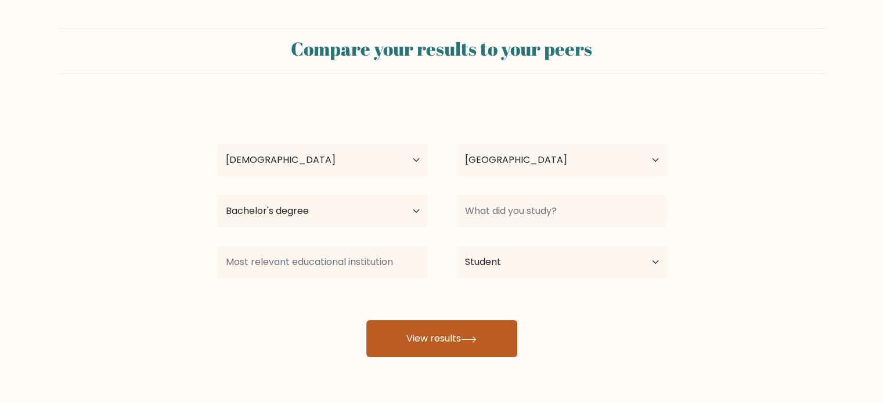
click at [478, 355] on button "View results" at bounding box center [441, 338] width 151 height 37
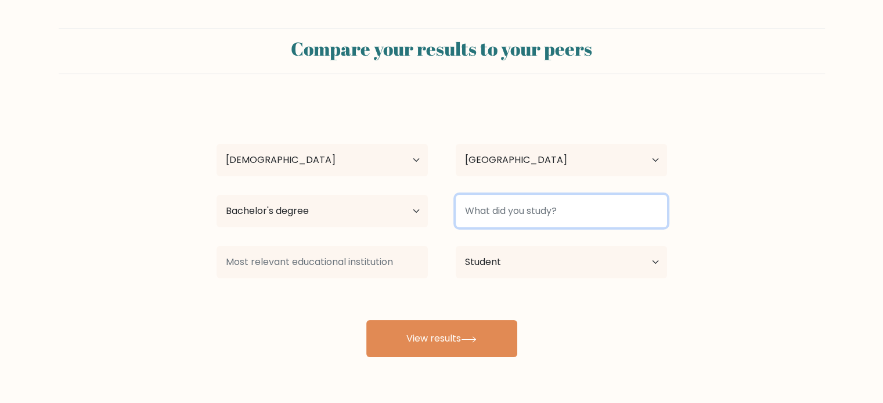
click at [571, 222] on input at bounding box center [561, 211] width 211 height 33
type input "M"
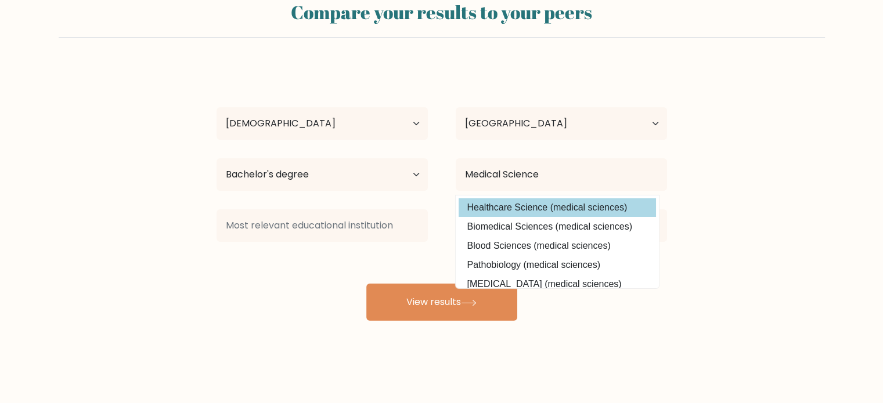
click at [561, 206] on option "Healthcare Science (medical sciences)" at bounding box center [557, 208] width 197 height 19
type input "Healthcare Science"
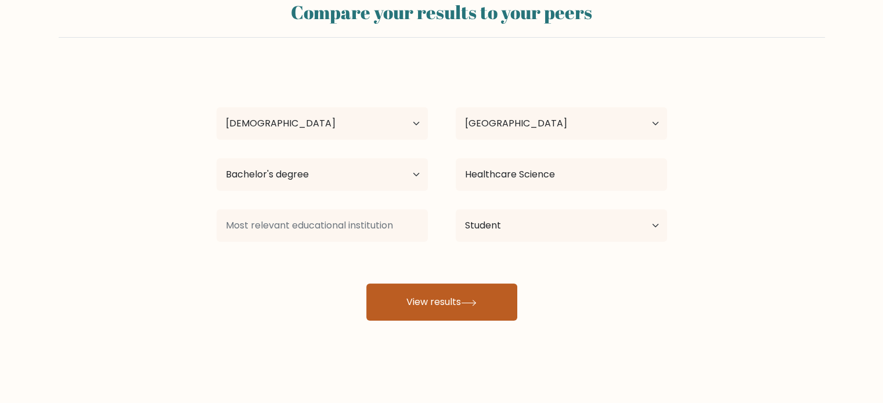
click at [421, 298] on button "View results" at bounding box center [441, 302] width 151 height 37
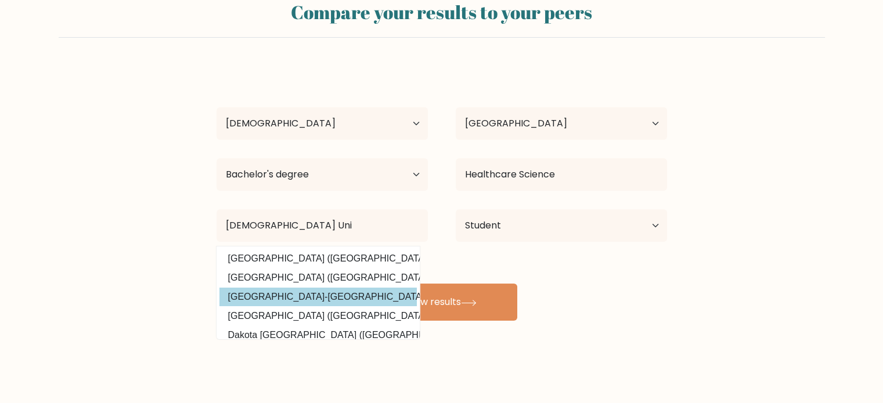
click at [330, 293] on option "Wesleyan University-Philippines (Philippines)" at bounding box center [317, 297] width 197 height 19
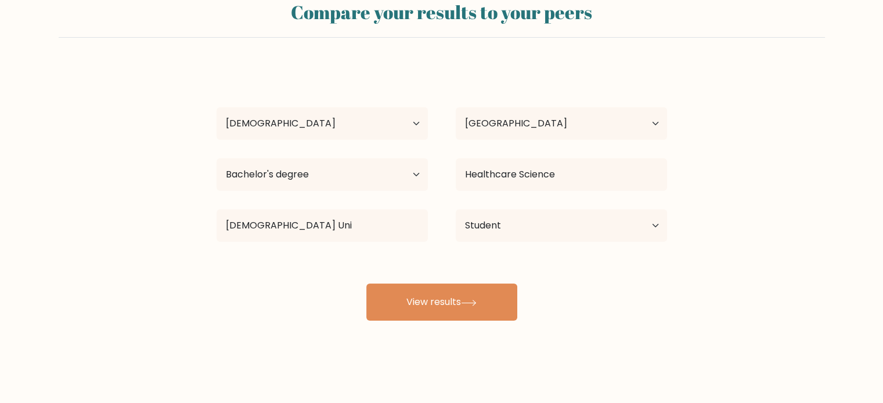
type input "Wesleyan University-Philippines"
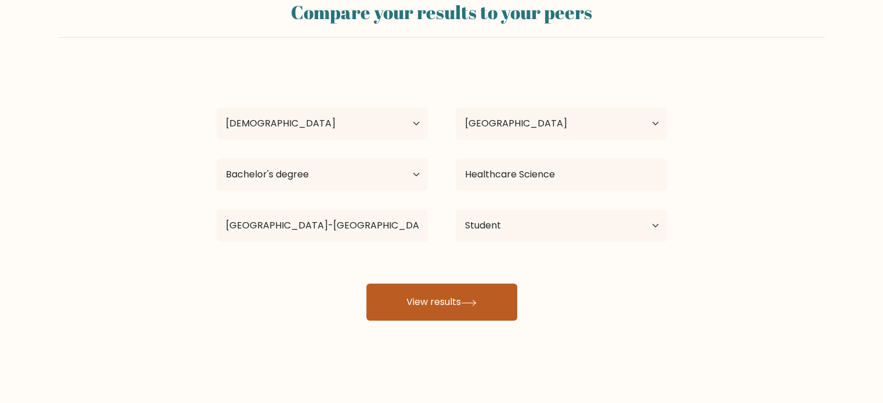
click at [399, 304] on button "View results" at bounding box center [441, 302] width 151 height 37
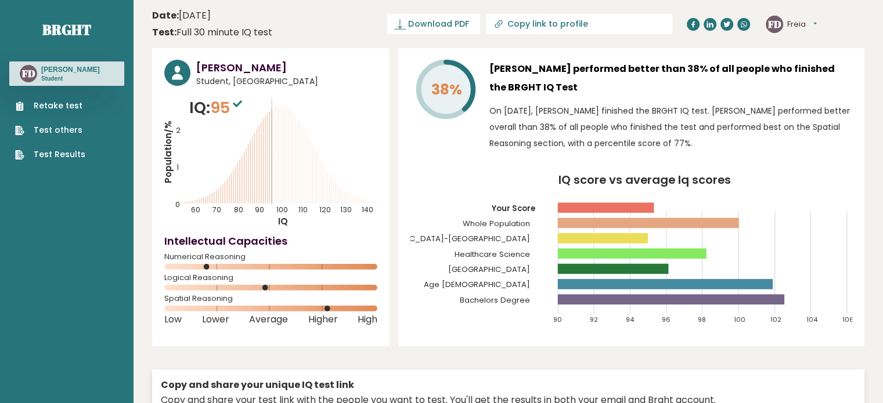
click at [240, 102] on icon at bounding box center [237, 103] width 9 height 7
drag, startPoint x: 235, startPoint y: 298, endPoint x: 146, endPoint y: 290, distance: 89.3
copy div "Spatial Reasoning"
click at [259, 283] on div "Logical Reasoning" at bounding box center [270, 285] width 213 height 19
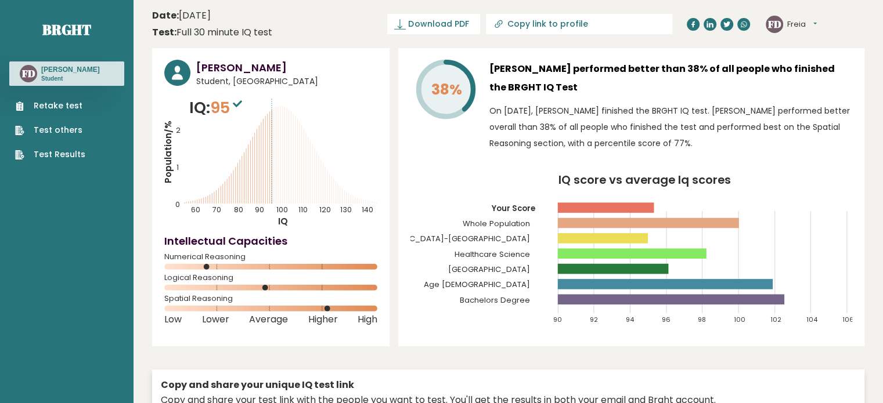
click at [244, 279] on span "Logical Reasoning" at bounding box center [270, 278] width 213 height 5
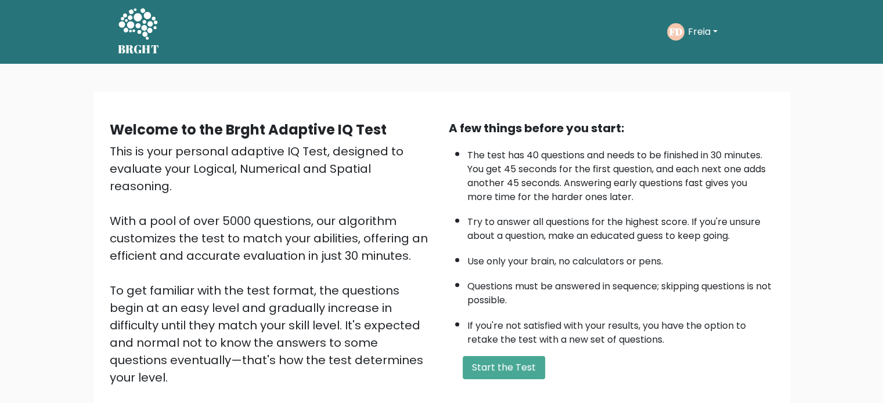
click at [769, 34] on div "BRGHT BRGHT Take the test [PERSON_NAME][GEOGRAPHIC_DATA] Dashboard Profile Sett…" at bounding box center [442, 32] width 662 height 55
